Goal: Task Accomplishment & Management: Use online tool/utility

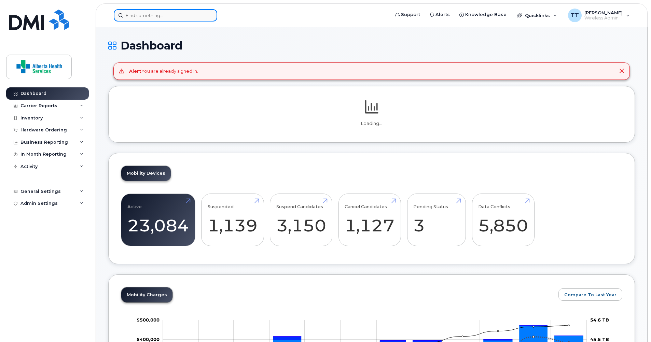
click at [150, 16] on input at bounding box center [166, 15] width 104 height 12
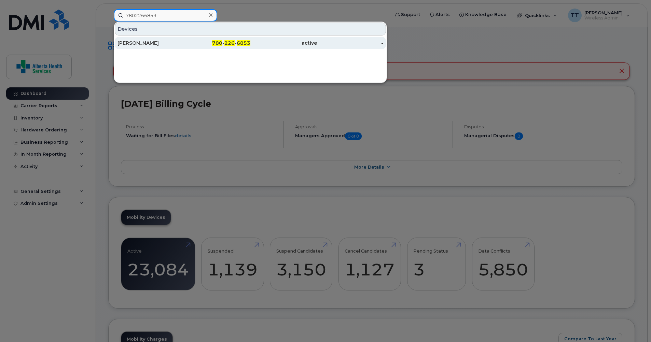
type input "7802266853"
click at [132, 45] on div "[PERSON_NAME]" at bounding box center [151, 43] width 67 height 7
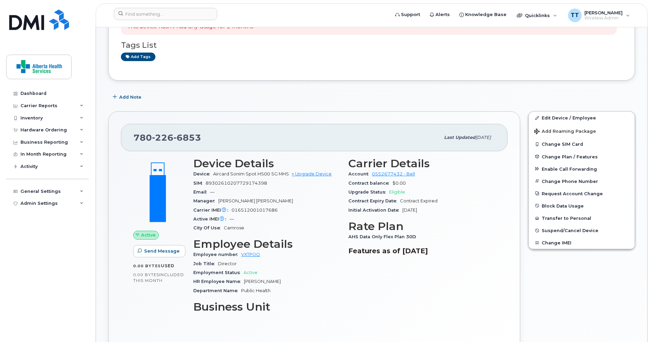
scroll to position [171, 0]
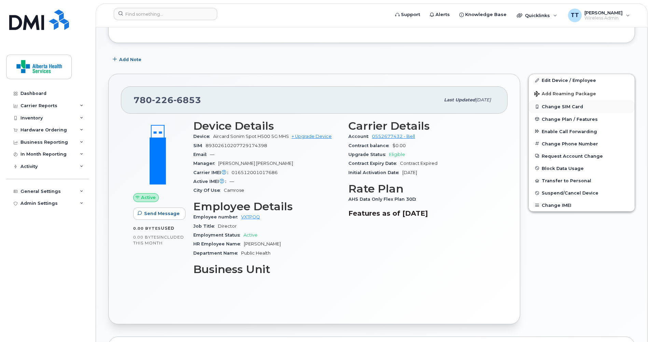
click at [558, 107] on button "Change SIM Card" at bounding box center [582, 106] width 106 height 12
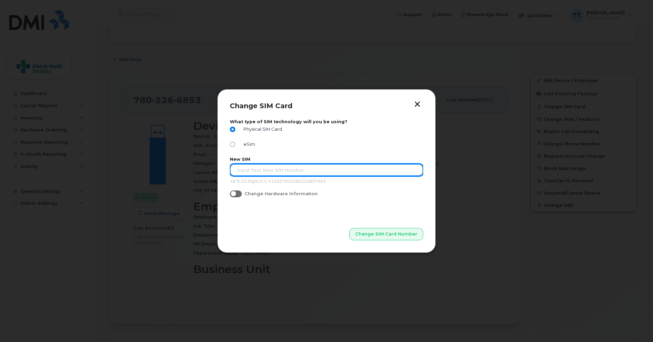
click at [239, 172] on input "text" at bounding box center [326, 170] width 193 height 12
type input "89302610207414473394"
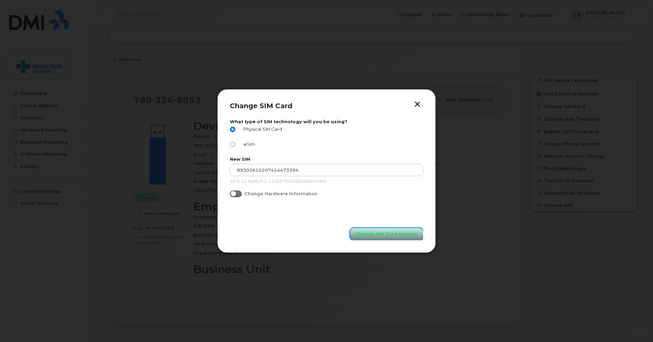
click at [385, 233] on span "Change SIM Card Number" at bounding box center [387, 234] width 62 height 6
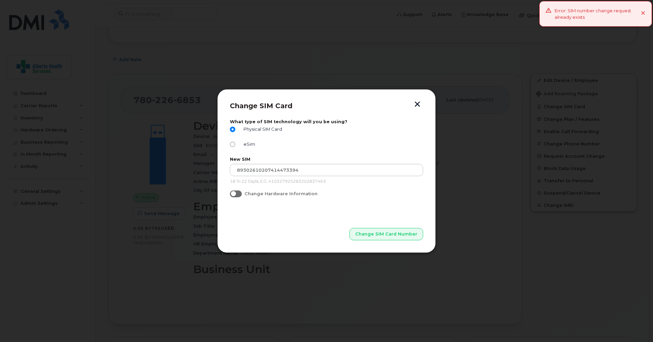
click at [419, 102] on button "button" at bounding box center [417, 104] width 10 height 7
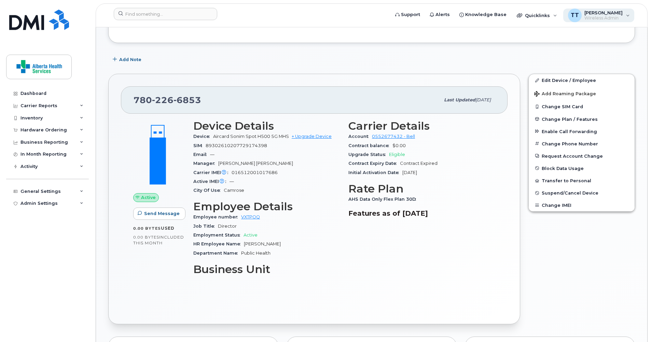
click at [618, 17] on span "Wireless Admin" at bounding box center [604, 17] width 38 height 5
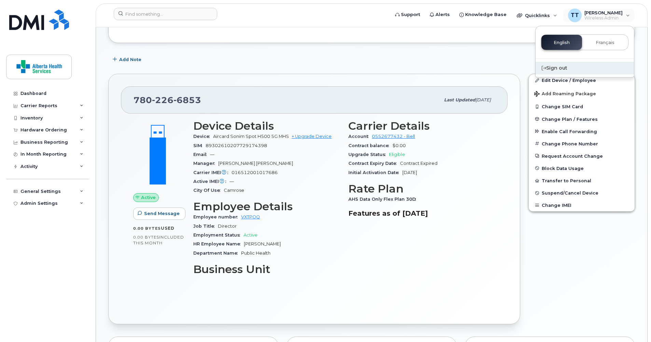
click at [571, 65] on div "Sign out" at bounding box center [585, 68] width 98 height 13
